Goal: Task Accomplishment & Management: Complete application form

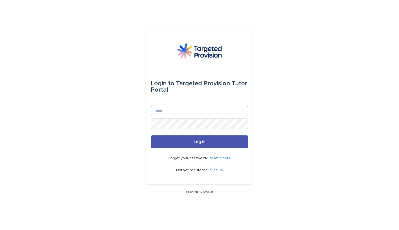
click at [179, 110] on input "Email" at bounding box center [200, 111] width 98 height 11
type input "**********"
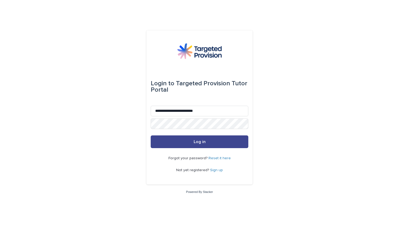
click at [196, 143] on span "Log in" at bounding box center [200, 142] width 12 height 4
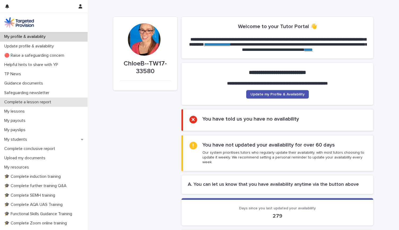
click at [28, 101] on p "Complete a lesson report" at bounding box center [28, 102] width 53 height 5
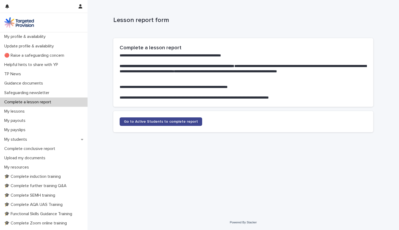
click at [142, 123] on span "Go to Active Students to complete report" at bounding box center [161, 122] width 74 height 4
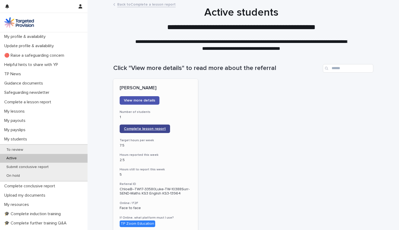
click at [143, 128] on span "Complete lesson report" at bounding box center [145, 129] width 42 height 4
